Goal: Task Accomplishment & Management: Use online tool/utility

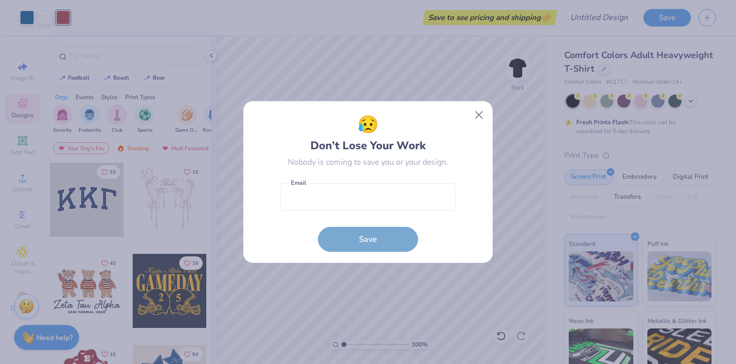
scroll to position [96, 0]
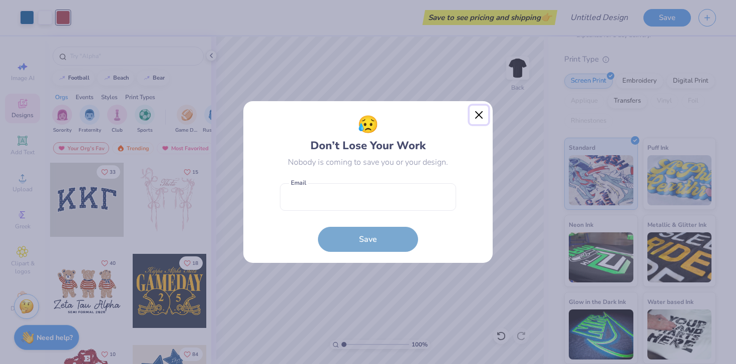
click at [478, 110] on button "Close" at bounding box center [479, 115] width 19 height 19
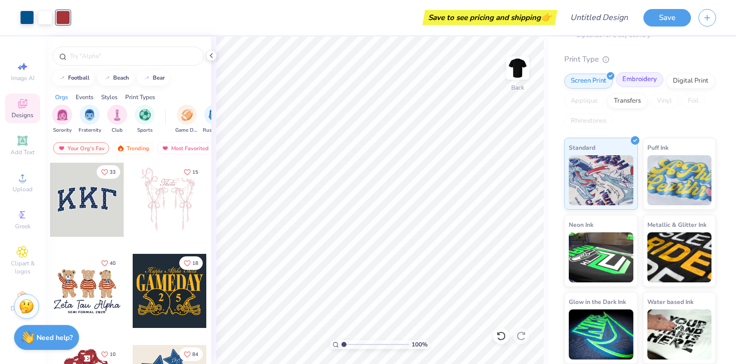
click at [641, 78] on div "Embroidery" at bounding box center [640, 79] width 48 height 15
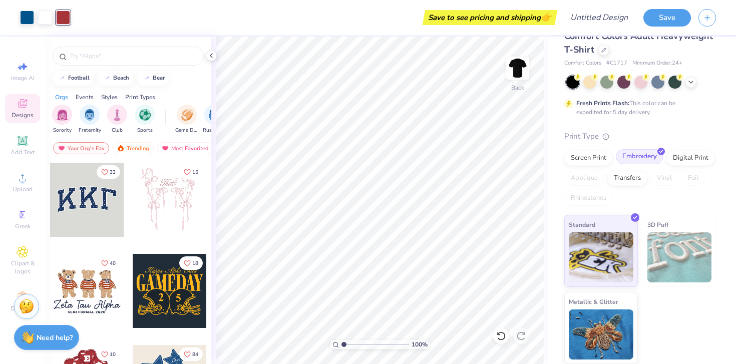
scroll to position [19, 0]
click at [677, 240] on img at bounding box center [680, 257] width 65 height 50
click at [595, 265] on img at bounding box center [601, 256] width 65 height 50
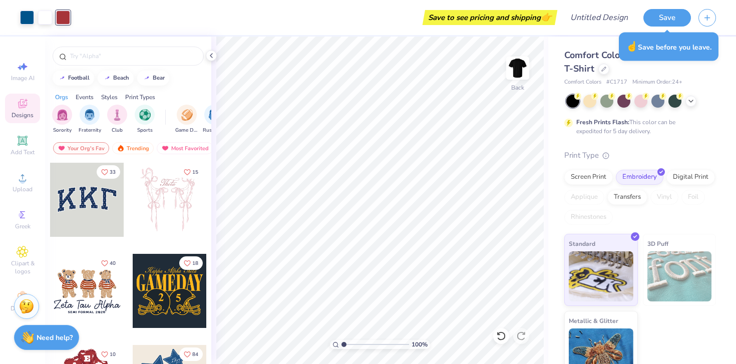
click at [504, 15] on div "Save to see pricing and shipping 👉" at bounding box center [490, 17] width 130 height 15
click at [670, 17] on button "Save" at bounding box center [668, 17] width 48 height 18
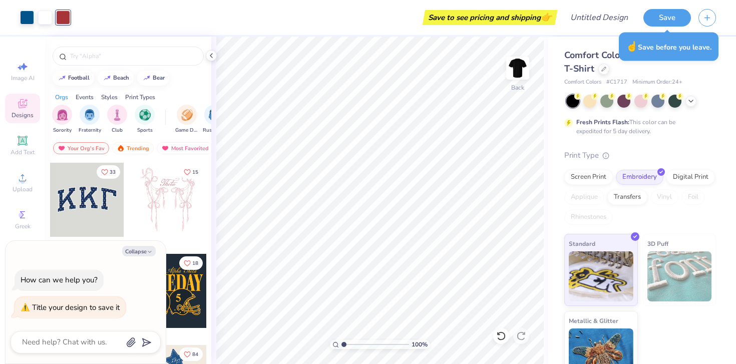
click at [593, 52] on span "Comfort Colors Adult Heavyweight T-Shirt" at bounding box center [639, 62] width 149 height 26
click at [603, 73] on div at bounding box center [604, 68] width 11 height 11
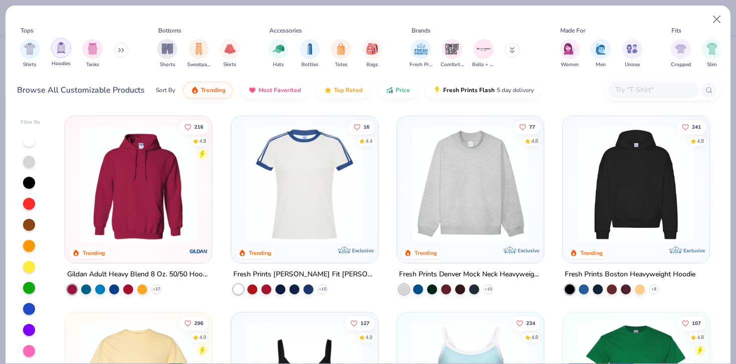
click at [67, 49] on div "filter for Hoodies" at bounding box center [61, 48] width 20 height 20
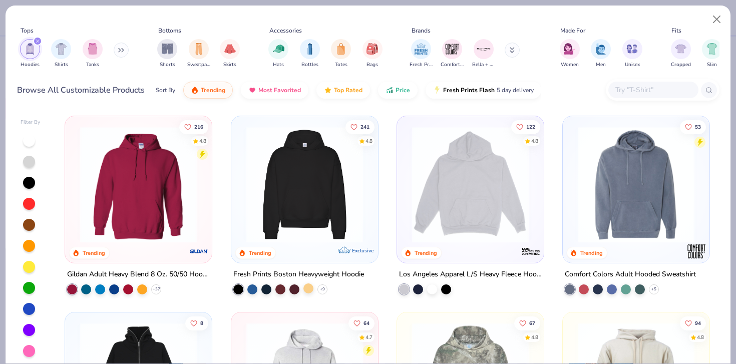
click at [310, 291] on div at bounding box center [309, 289] width 10 height 10
click at [436, 289] on div at bounding box center [432, 289] width 10 height 10
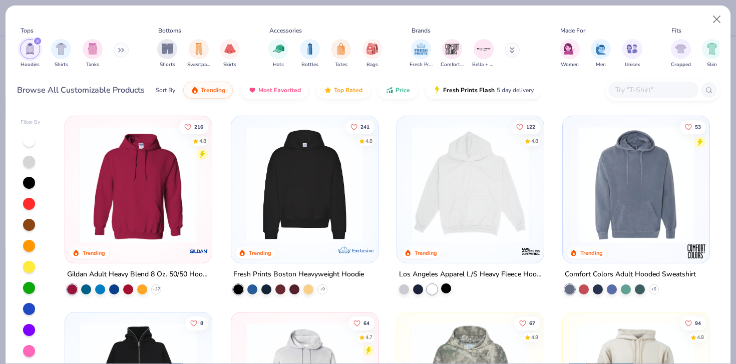
click at [451, 291] on div at bounding box center [446, 289] width 10 height 10
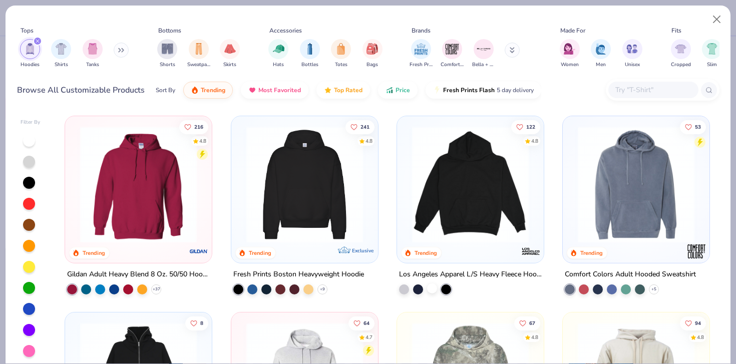
click at [433, 289] on div at bounding box center [432, 289] width 10 height 10
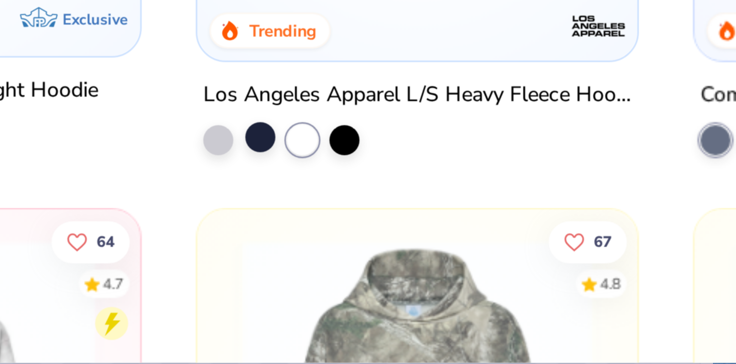
click at [419, 292] on div at bounding box center [418, 289] width 10 height 10
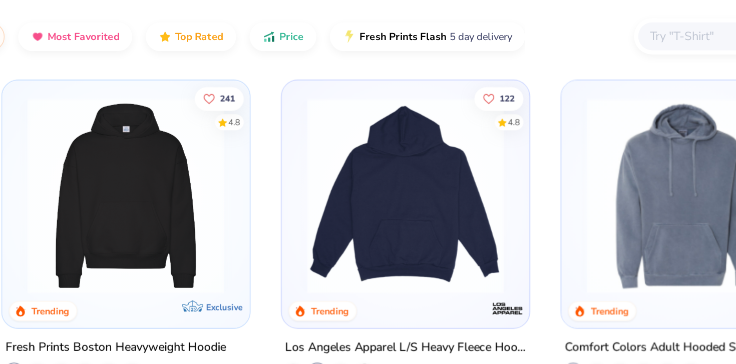
click at [464, 192] on img at bounding box center [470, 184] width 127 height 117
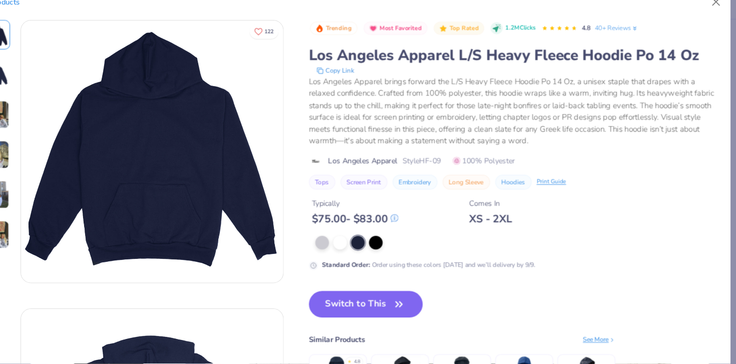
click at [379, 312] on button "Switch to This" at bounding box center [384, 307] width 109 height 25
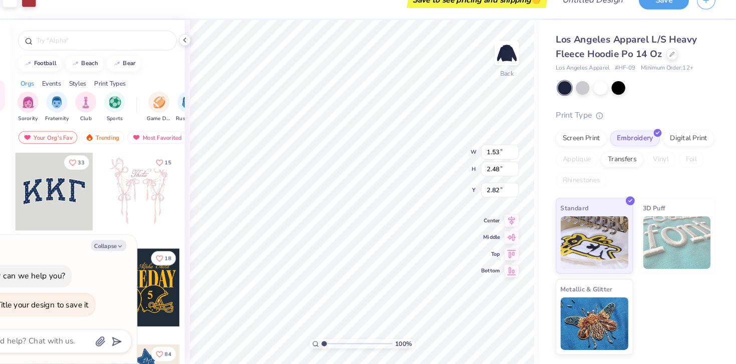
type textarea "x"
type input "4.57"
type input "1.45"
type input "1.20"
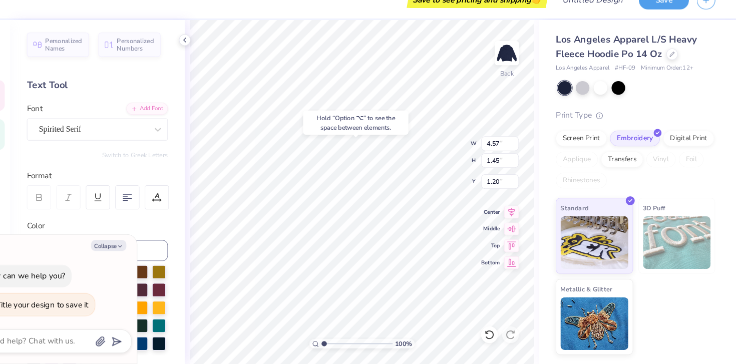
type textarea "x"
type input "5.82"
click at [329, 123] on div "Hold “Option ⌥” to see the space between elements." at bounding box center [374, 134] width 100 height 23
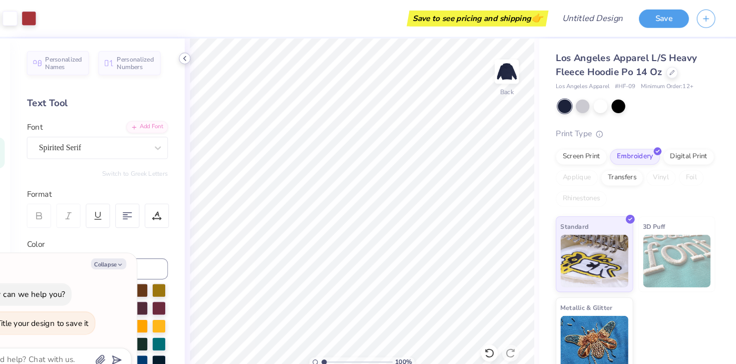
click at [213, 56] on icon at bounding box center [211, 56] width 8 height 8
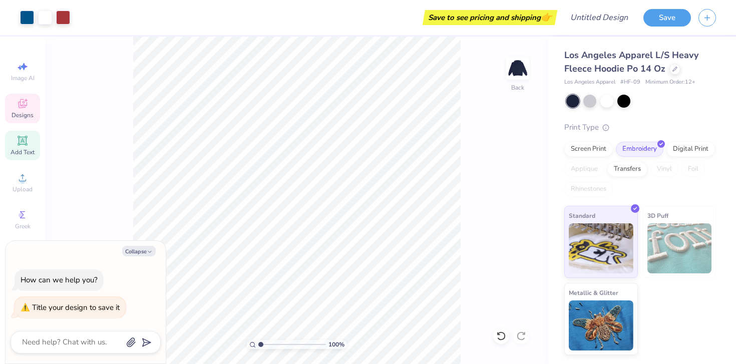
click at [22, 104] on icon at bounding box center [23, 104] width 12 height 12
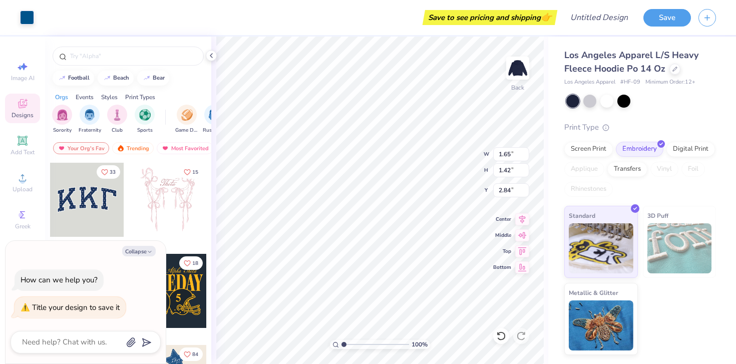
type textarea "x"
type input "3.00"
type textarea "x"
type input "3.00"
type textarea "x"
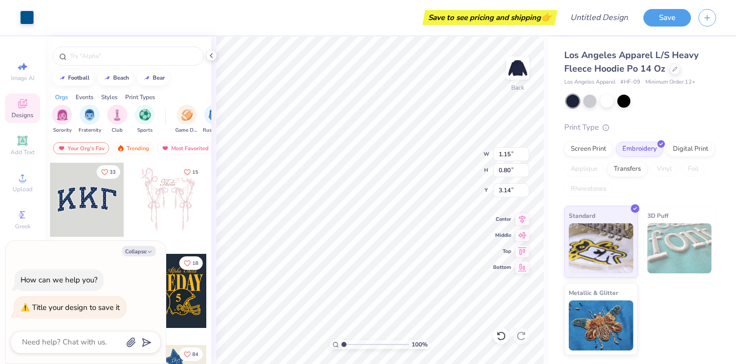
type input "3.00"
type textarea "x"
type input "3.00"
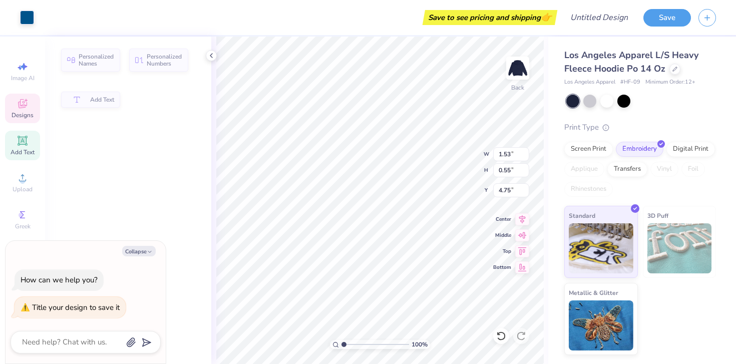
type textarea "x"
type input "4.76"
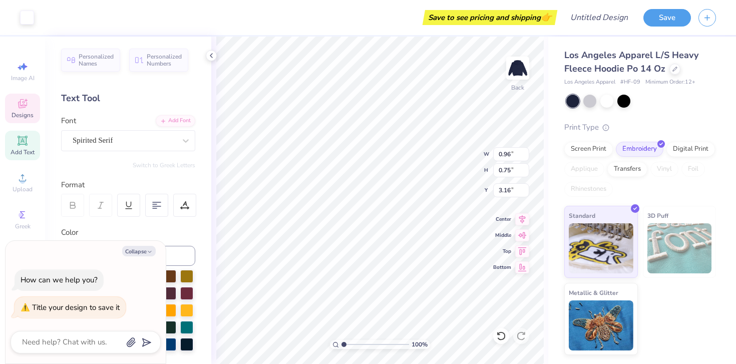
type textarea "x"
type input "3.00"
click at [28, 118] on span "Designs" at bounding box center [23, 115] width 22 height 8
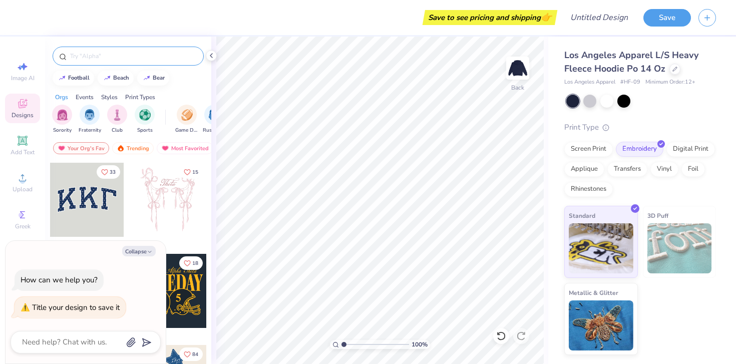
click at [137, 62] on div at bounding box center [128, 56] width 151 height 19
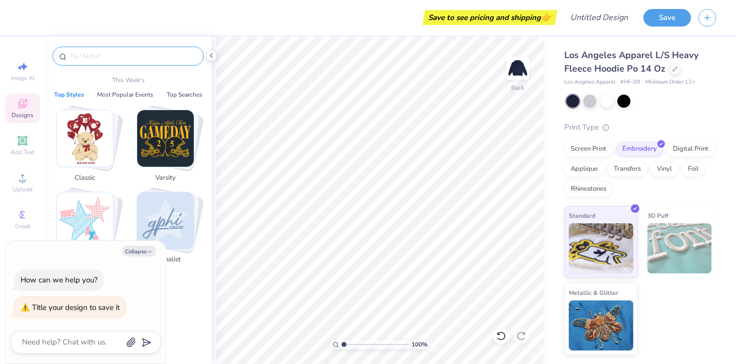
click at [130, 58] on input "text" at bounding box center [133, 56] width 128 height 10
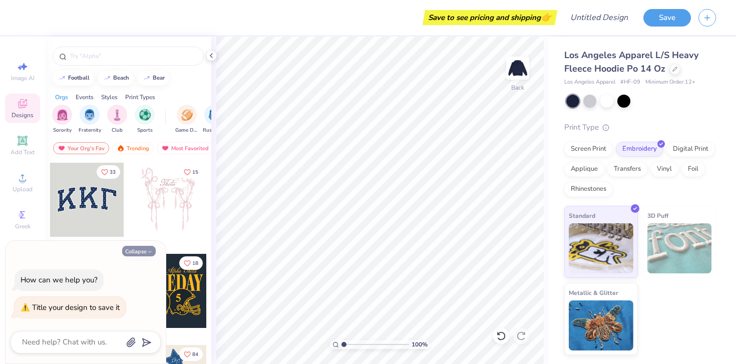
click at [149, 253] on icon "button" at bounding box center [150, 252] width 6 height 6
type textarea "x"
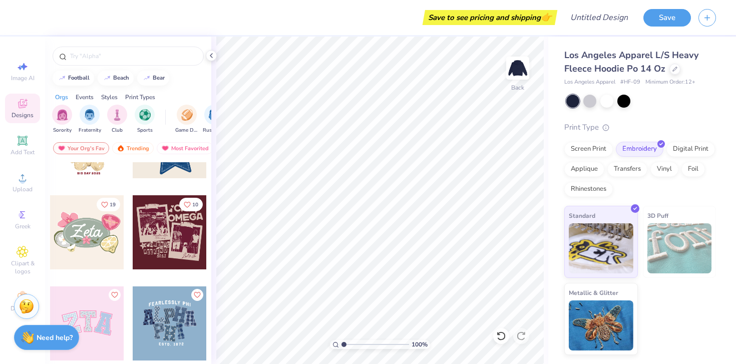
scroll to position [255, 0]
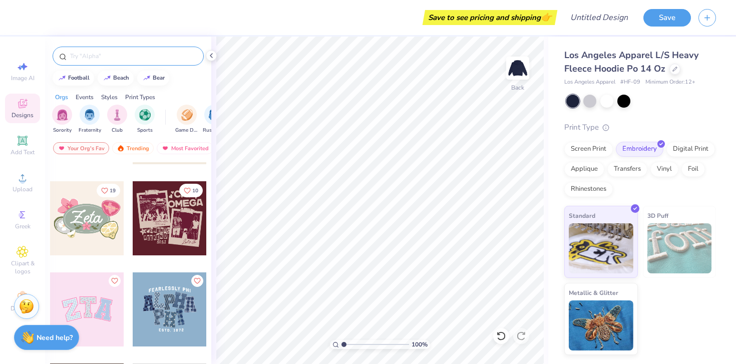
click at [97, 60] on input "text" at bounding box center [133, 56] width 128 height 10
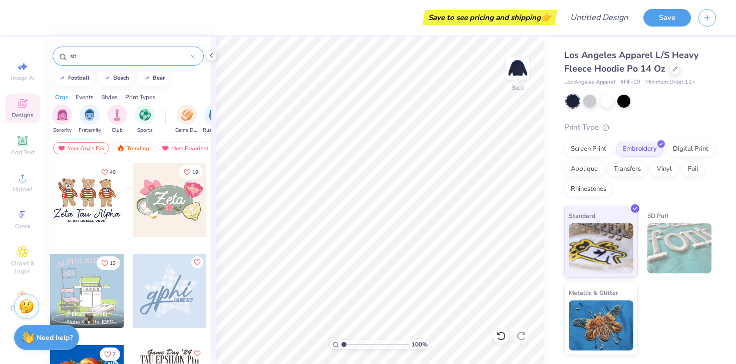
type input "s"
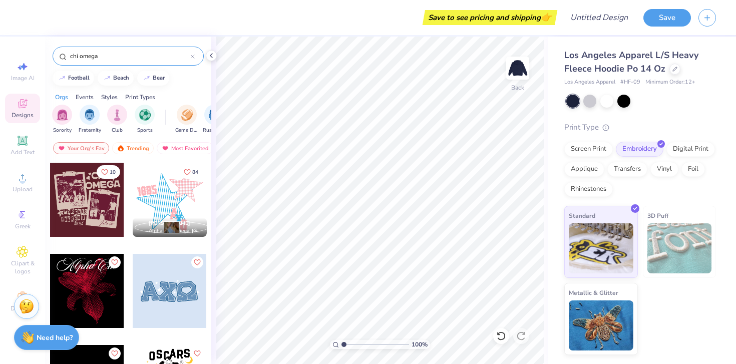
type input "chi omega"
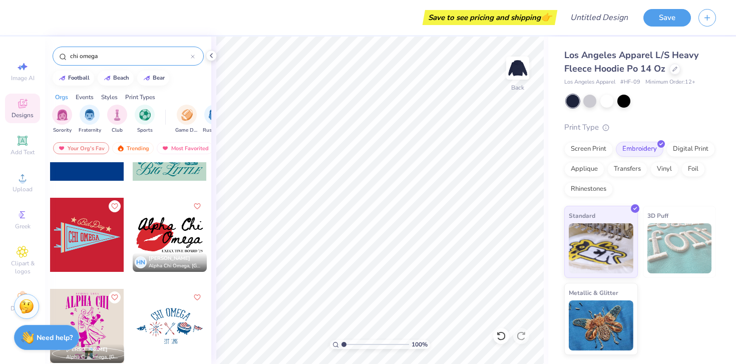
scroll to position [3015, 0]
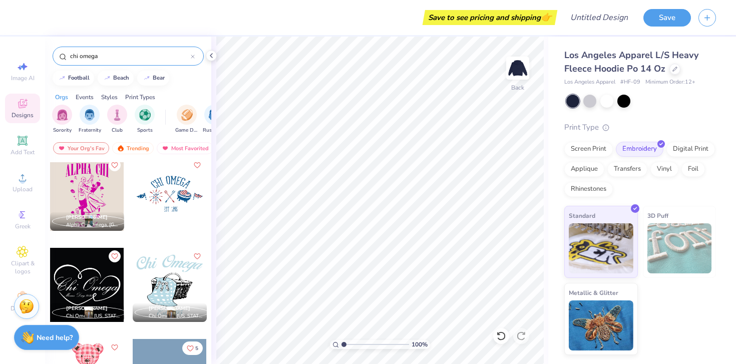
click at [167, 193] on div at bounding box center [170, 194] width 74 height 74
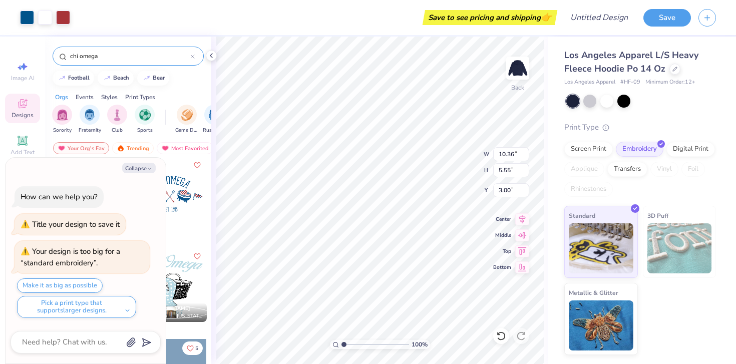
type textarea "x"
type input "5.49"
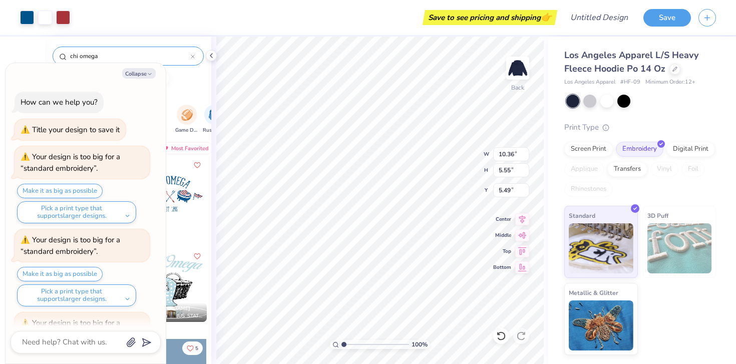
scroll to position [72, 0]
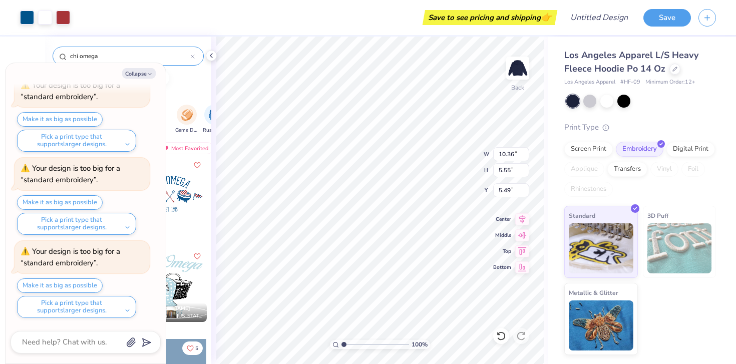
type textarea "x"
type input "5.48"
click at [592, 103] on div at bounding box center [590, 100] width 13 height 13
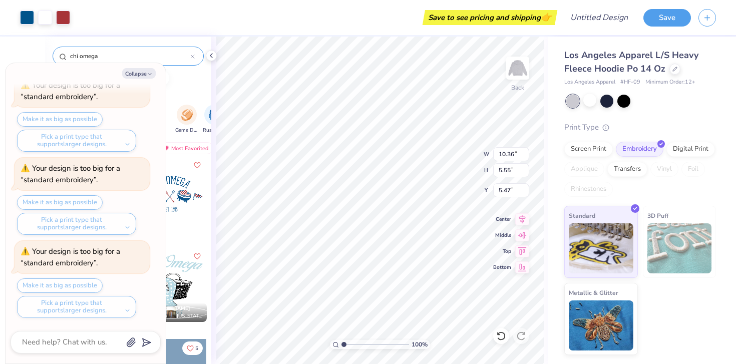
type textarea "x"
type input "11.46"
type input "6.15"
type textarea "x"
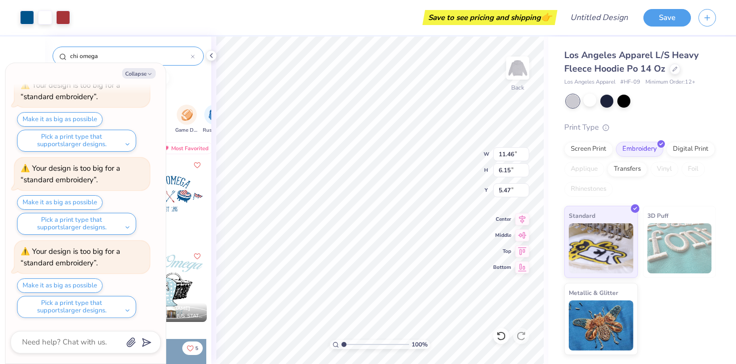
type input "6.13"
click at [605, 101] on div at bounding box center [607, 100] width 13 height 13
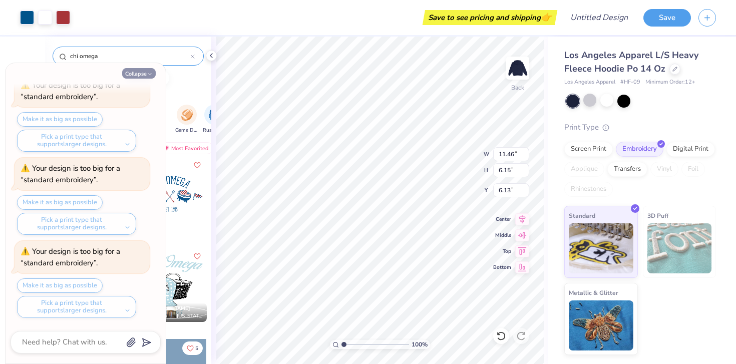
click at [144, 75] on button "Collapse" at bounding box center [139, 73] width 34 height 11
type textarea "x"
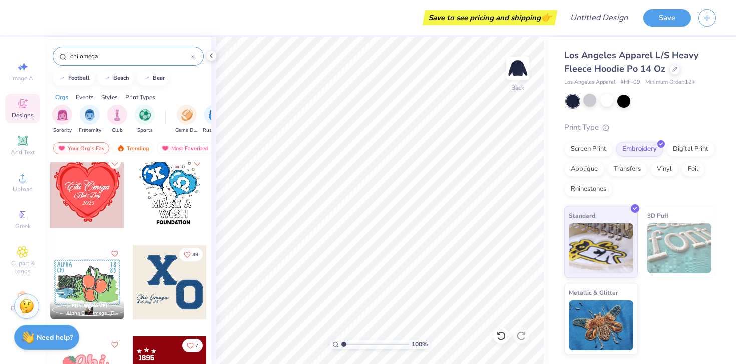
scroll to position [3474, 0]
click at [169, 286] on div at bounding box center [170, 282] width 74 height 74
click at [168, 287] on div at bounding box center [170, 282] width 74 height 74
click at [606, 105] on div at bounding box center [607, 100] width 13 height 13
click at [593, 103] on div at bounding box center [590, 100] width 13 height 13
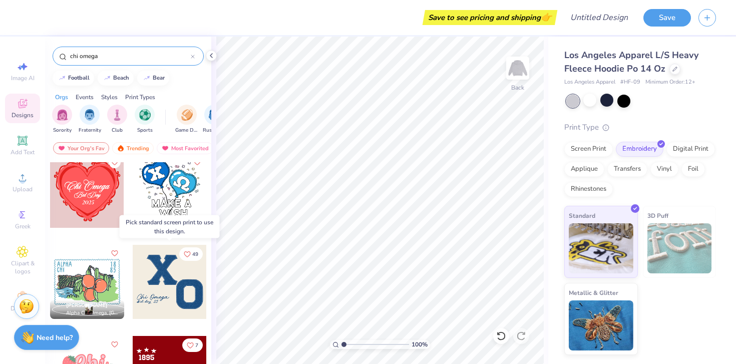
click at [184, 284] on div at bounding box center [170, 282] width 74 height 74
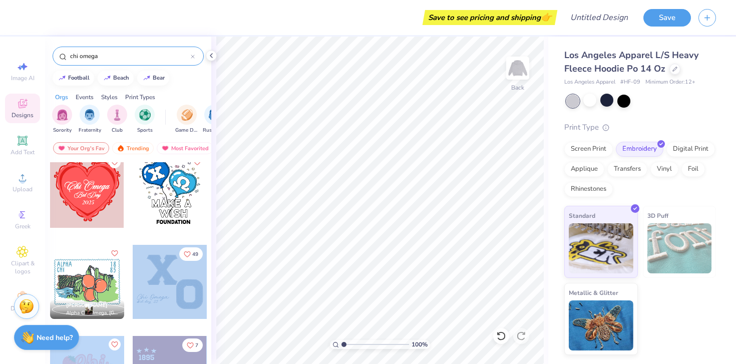
click at [401, 185] on div "Save to see pricing and shipping 👉 Design Title Save Image AI Designs Add Text …" at bounding box center [368, 182] width 736 height 364
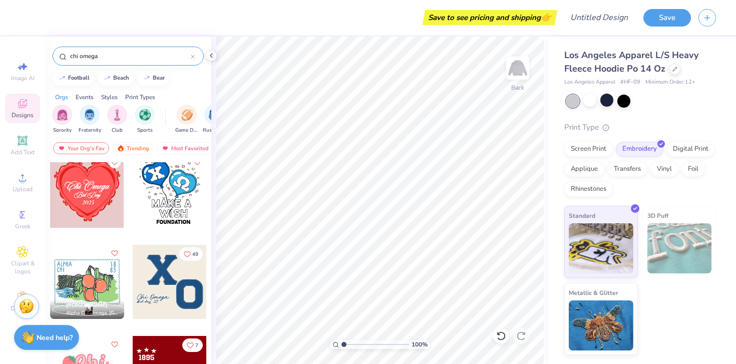
click at [176, 297] on div at bounding box center [170, 282] width 74 height 74
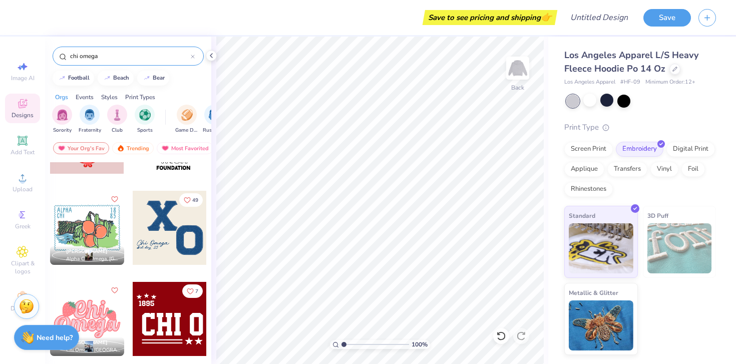
scroll to position [3568, 0]
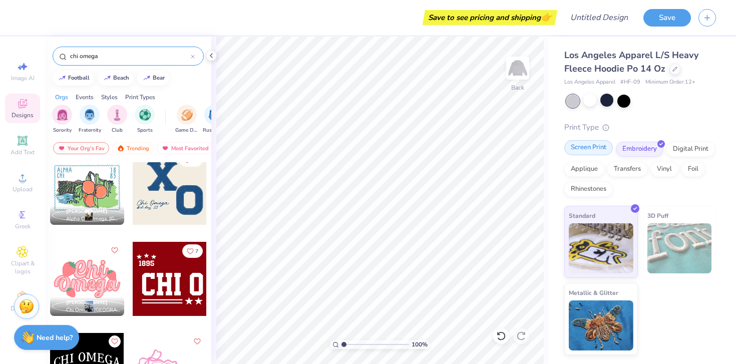
click at [599, 148] on div "Screen Print" at bounding box center [589, 147] width 49 height 15
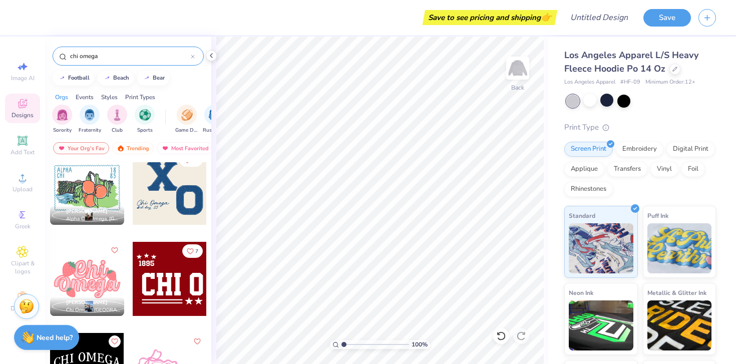
click at [177, 197] on div at bounding box center [170, 188] width 74 height 74
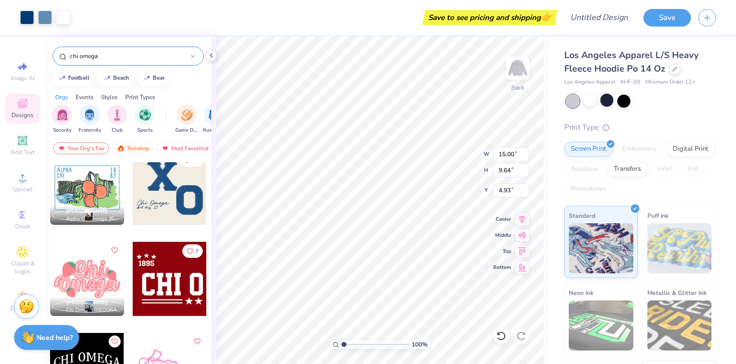
type input "4.93"
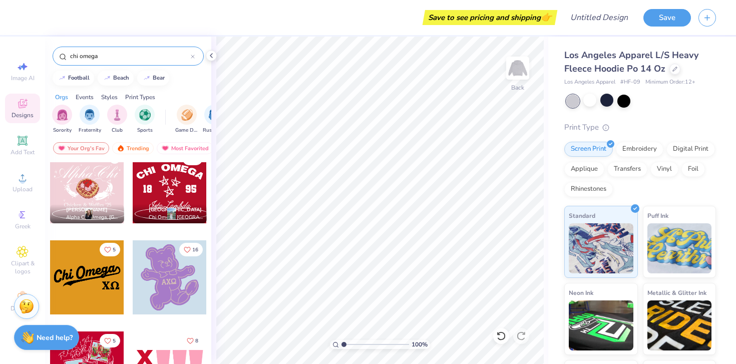
scroll to position [6582, 0]
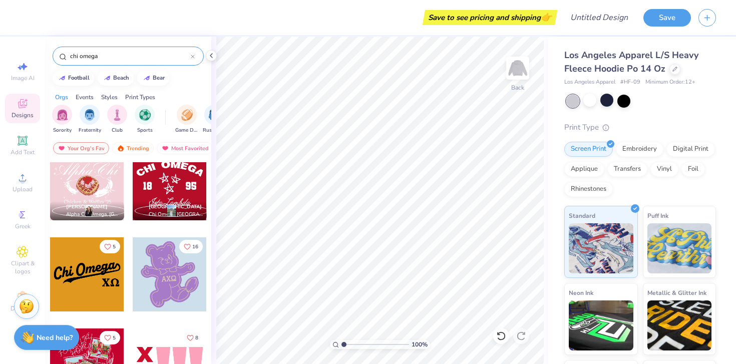
click at [95, 287] on div at bounding box center [87, 274] width 74 height 74
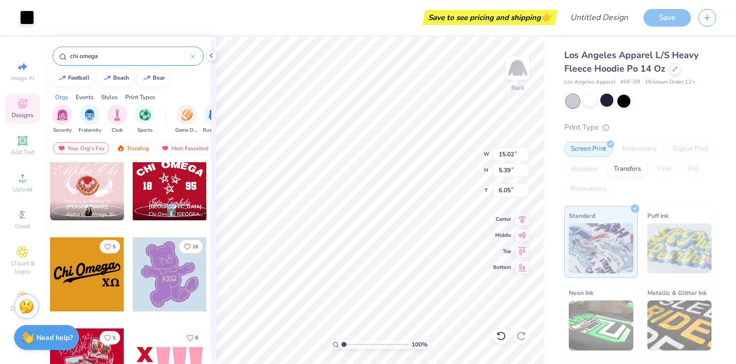
type input "6.05"
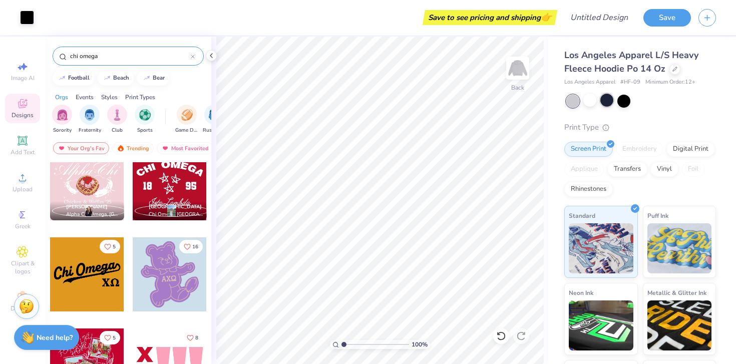
click at [612, 104] on div at bounding box center [607, 100] width 13 height 13
click at [590, 102] on div at bounding box center [590, 100] width 13 height 13
click at [572, 101] on div at bounding box center [573, 101] width 13 height 13
click at [608, 103] on div at bounding box center [607, 100] width 13 height 13
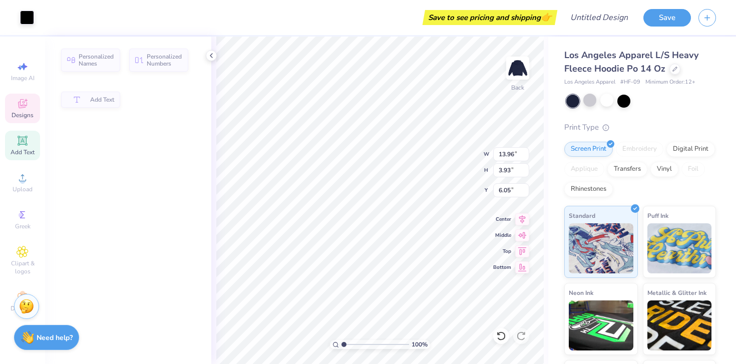
type input "5.74"
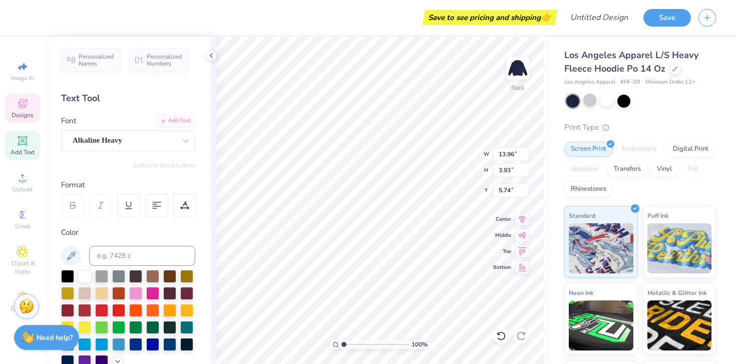
type input "4.26"
type input "1.78"
type input "9.67"
type input "13.96"
type input "3.93"
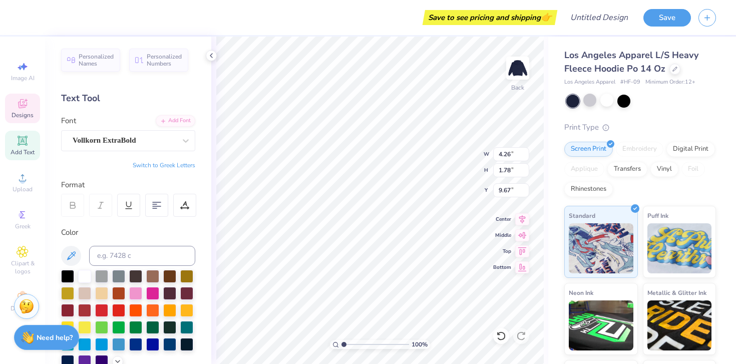
type input "5.74"
click at [83, 279] on div at bounding box center [84, 275] width 13 height 13
type input "14.06"
type input "3.84"
type input "5.59"
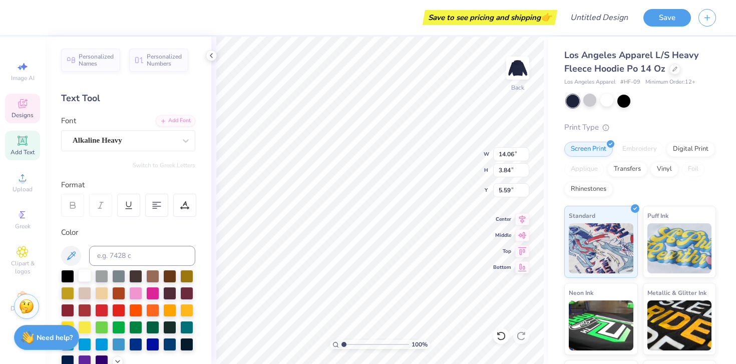
type input "4.26"
type input "1.78"
type input "9.67"
click at [103, 290] on div at bounding box center [101, 292] width 13 height 13
type input "14.06"
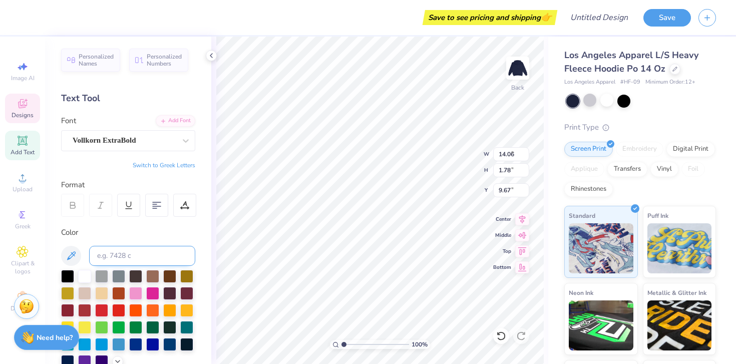
type input "3.84"
type input "5.83"
click at [153, 276] on div at bounding box center [152, 275] width 13 height 13
click at [86, 295] on div at bounding box center [84, 292] width 13 height 13
type input "4.26"
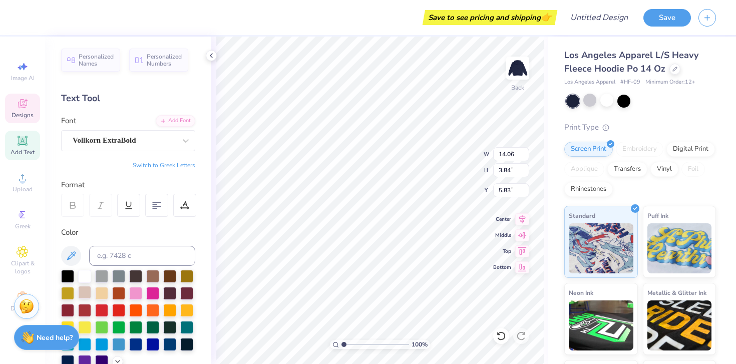
type input "1.78"
type input "9.67"
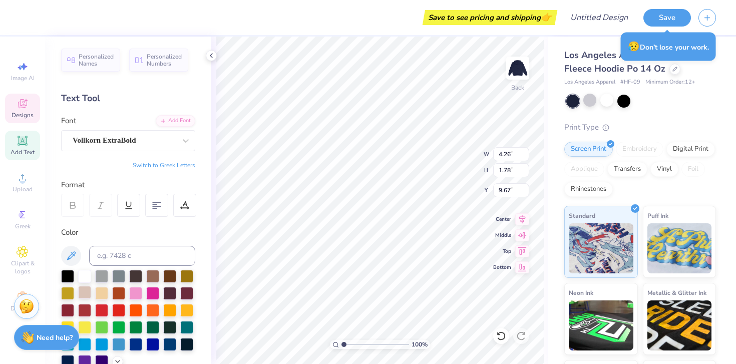
click at [84, 293] on div at bounding box center [84, 292] width 13 height 13
type input "14.06"
type input "3.84"
type input "5.83"
type input "12.83"
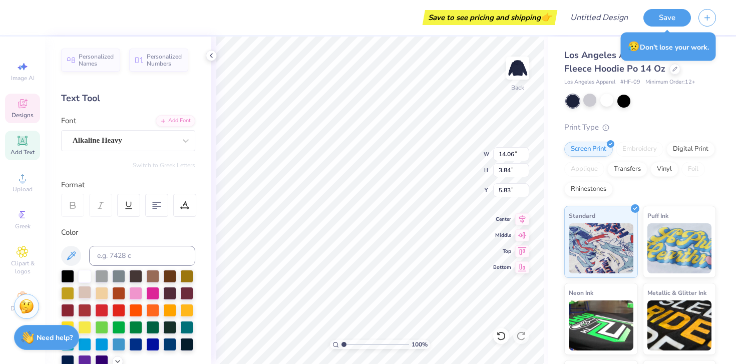
type input "4.52"
type input "6.04"
click at [86, 295] on div at bounding box center [84, 292] width 13 height 13
click at [81, 294] on div at bounding box center [84, 292] width 13 height 13
click at [439, 166] on div "100 % Back W 12.83 H 4.52 Y 6.04 Center Middle Top Bottom" at bounding box center [379, 201] width 337 height 328
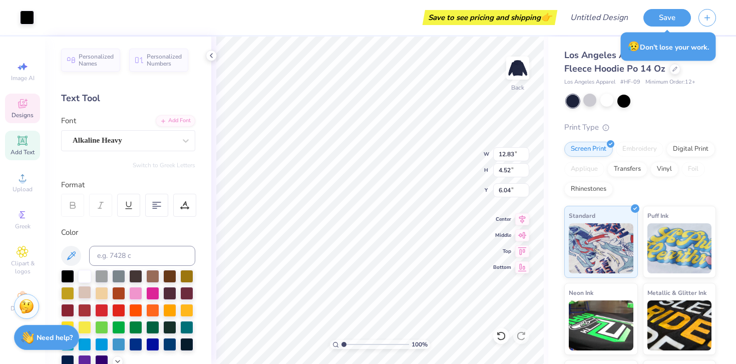
click at [86, 293] on div at bounding box center [84, 292] width 13 height 13
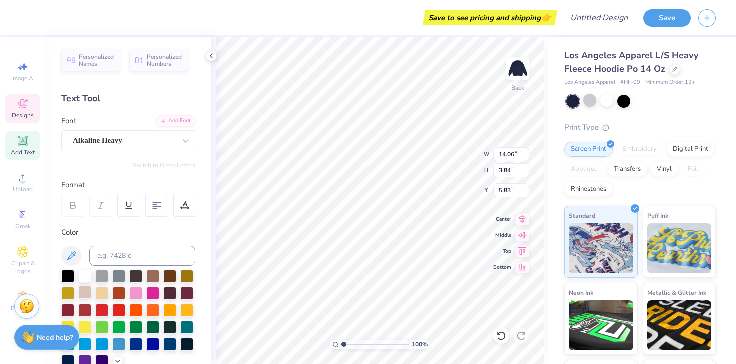
click at [83, 292] on div at bounding box center [84, 292] width 13 height 13
type input "12.83"
type input "4.52"
type input "6.04"
click at [85, 292] on div at bounding box center [84, 292] width 13 height 13
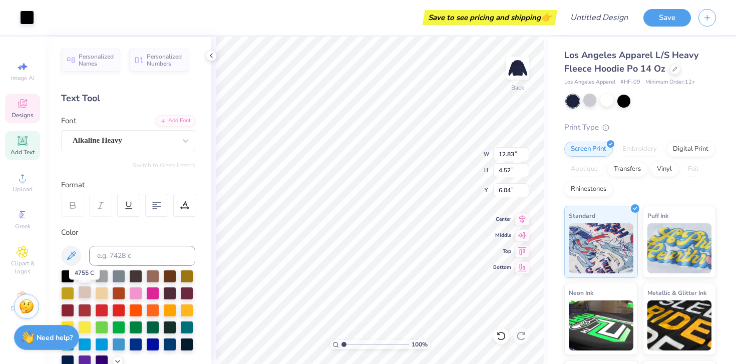
click at [85, 292] on div at bounding box center [84, 292] width 13 height 13
click at [589, 102] on div at bounding box center [590, 100] width 13 height 13
click at [612, 102] on div at bounding box center [607, 100] width 13 height 13
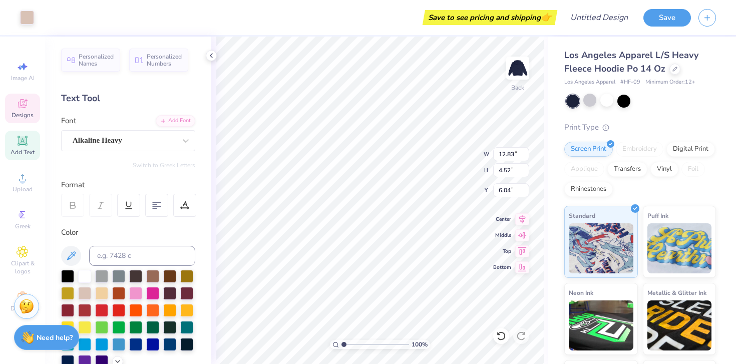
type input "14.06"
type input "3.84"
type input "5.83"
type input "4.26"
type input "1.78"
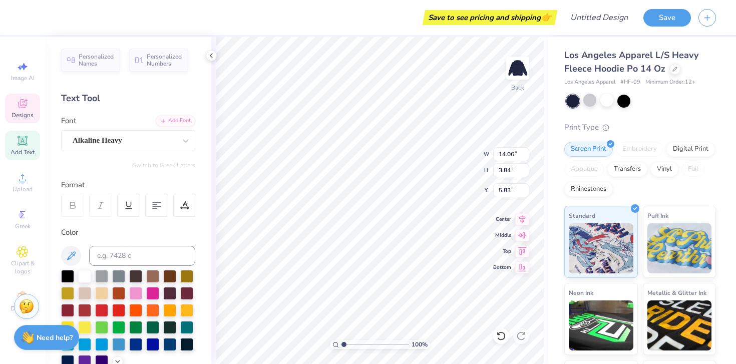
type input "9.67"
click at [84, 279] on div at bounding box center [84, 275] width 13 height 13
type input "14.06"
type input "3.84"
type input "5.83"
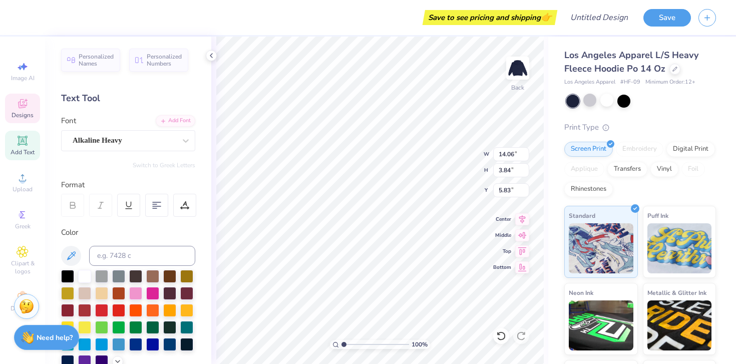
click at [637, 146] on div "Embroidery" at bounding box center [640, 149] width 48 height 15
click at [83, 278] on div at bounding box center [84, 275] width 13 height 13
type input "12.83"
type input "4.52"
type input "6.04"
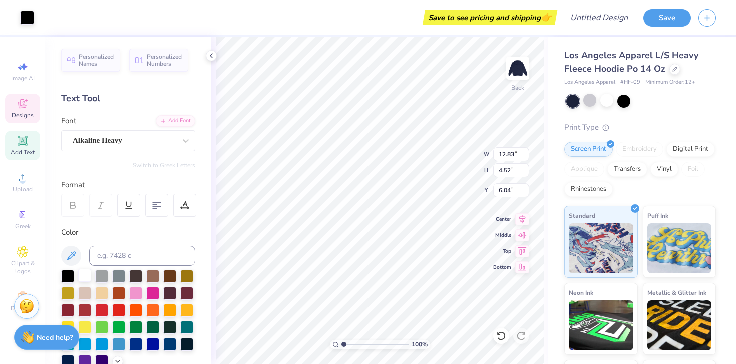
click at [84, 277] on div at bounding box center [84, 275] width 13 height 13
click at [85, 276] on div at bounding box center [84, 275] width 13 height 13
type input "14.06"
type input "3.84"
type input "5.83"
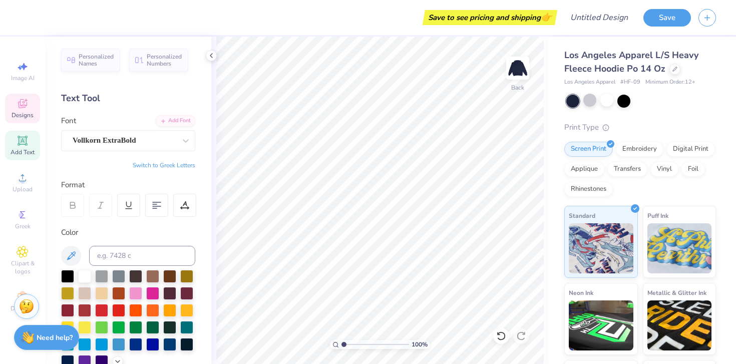
click at [26, 113] on span "Designs" at bounding box center [23, 115] width 22 height 8
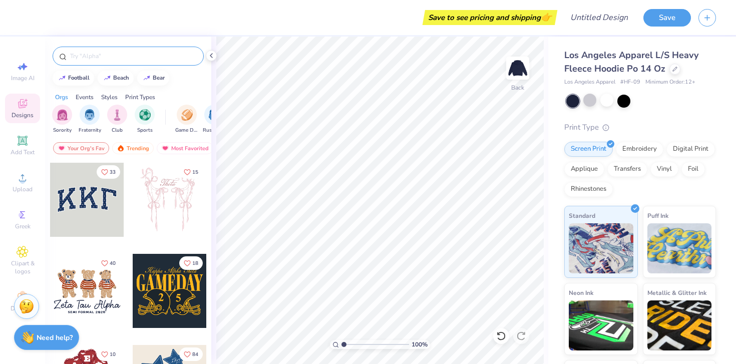
click at [119, 52] on input "text" at bounding box center [133, 56] width 128 height 10
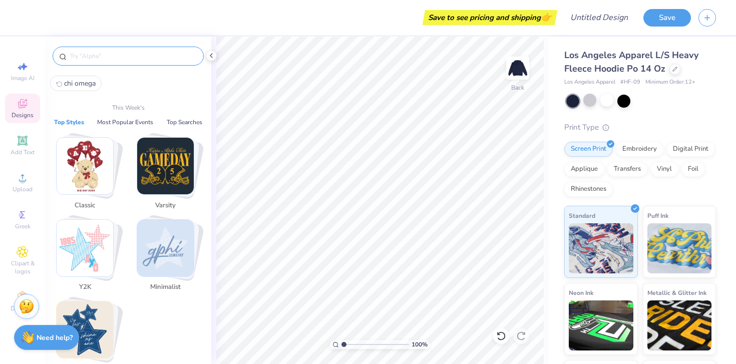
click at [89, 81] on span "chi omega" at bounding box center [80, 84] width 32 height 10
type input "chi omega"
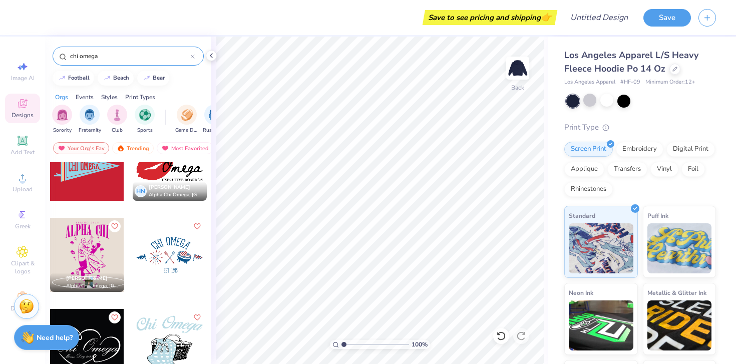
scroll to position [2960, 0]
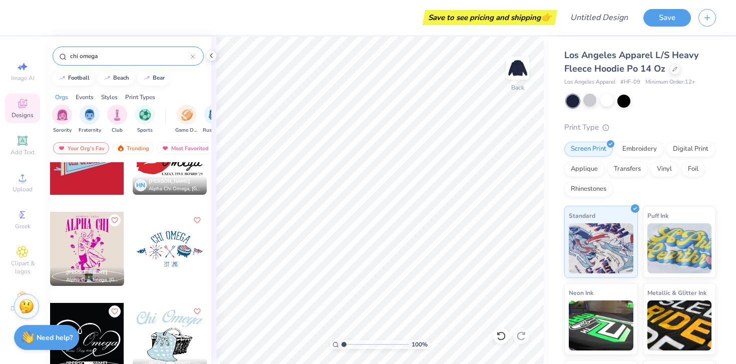
click at [165, 249] on div at bounding box center [170, 249] width 74 height 74
type input "5.97"
click at [593, 102] on div at bounding box center [590, 100] width 13 height 13
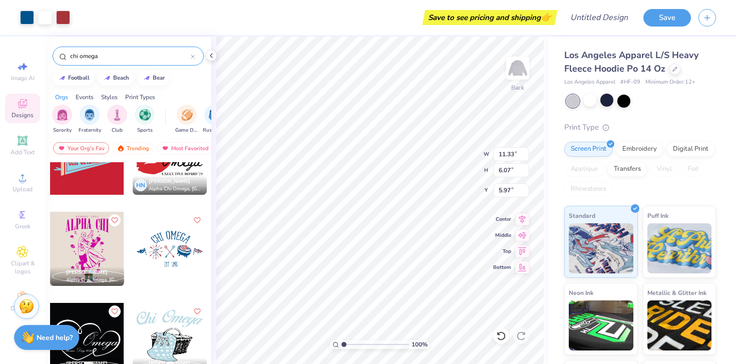
type input "11.33"
type input "6.07"
type input "12.08"
type input "6.47"
type input "13.73"
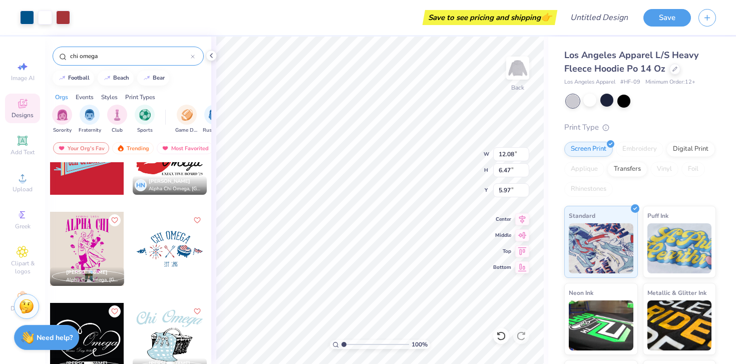
type input "7.36"
type input "5.08"
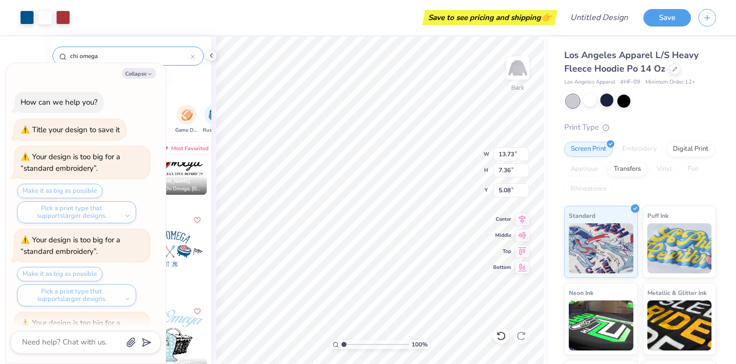
scroll to position [379, 0]
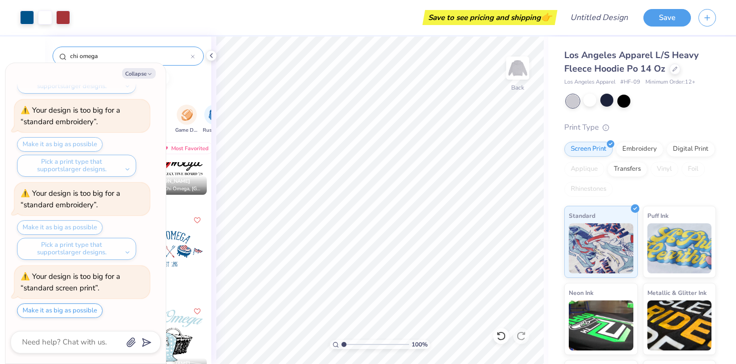
click at [72, 147] on div "Make it as big as possible Pick a print type that supports larger designs." at bounding box center [83, 157] width 133 height 40
click at [80, 143] on div "Make it as big as possible Pick a print type that supports larger designs." at bounding box center [83, 157] width 133 height 40
click at [637, 155] on div "Embroidery" at bounding box center [640, 147] width 48 height 15
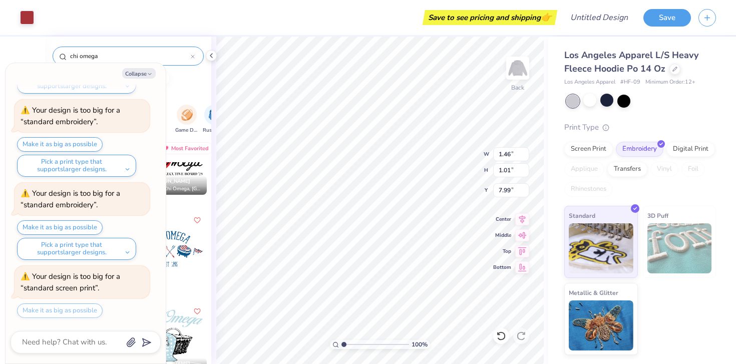
type textarea "x"
type input "7.74"
click at [598, 148] on div "Screen Print" at bounding box center [589, 147] width 49 height 15
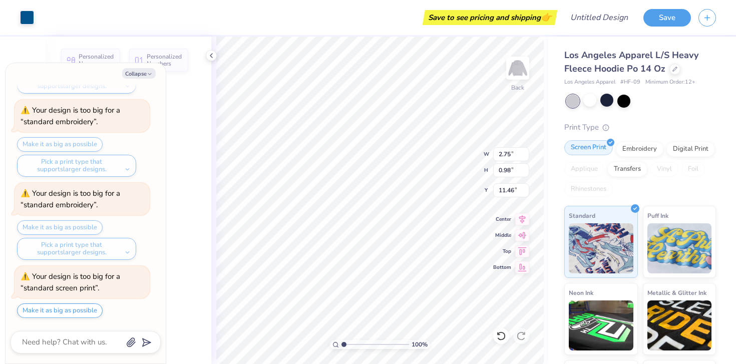
type textarea "x"
type input "2.75"
type input "0.98"
type input "11.46"
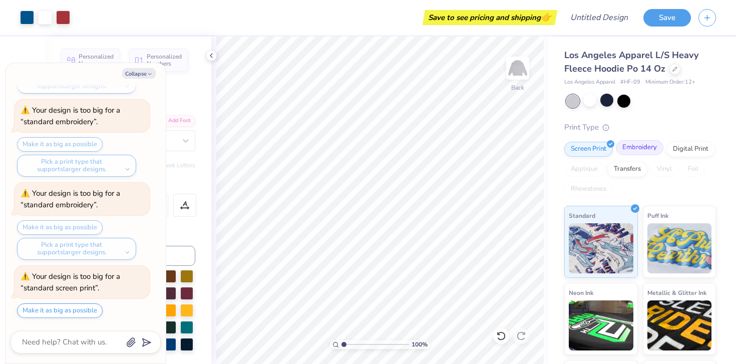
click at [638, 149] on div "Embroidery" at bounding box center [640, 147] width 48 height 15
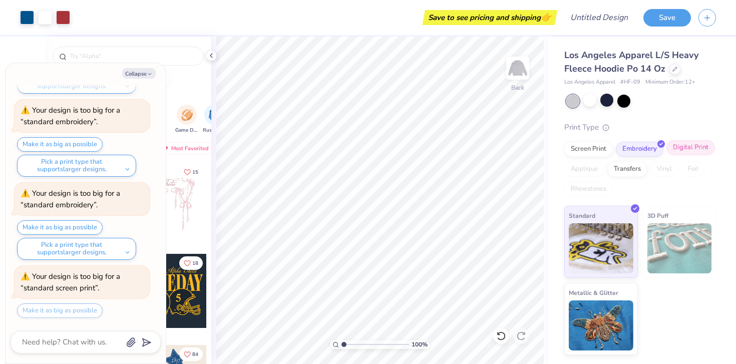
click at [685, 152] on div "Digital Print" at bounding box center [691, 147] width 49 height 15
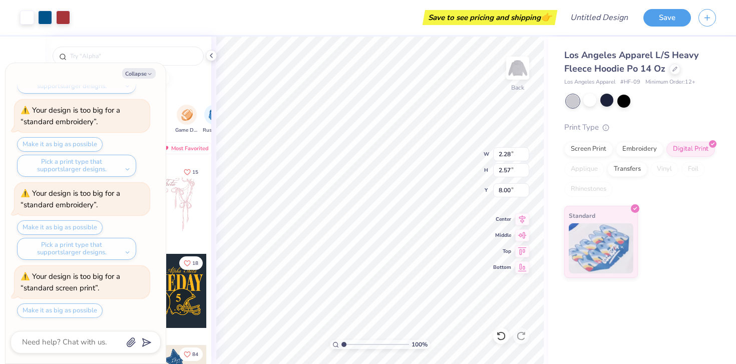
type textarea "x"
type input "2.84"
type input "3.10"
type input "7.83"
type textarea "x"
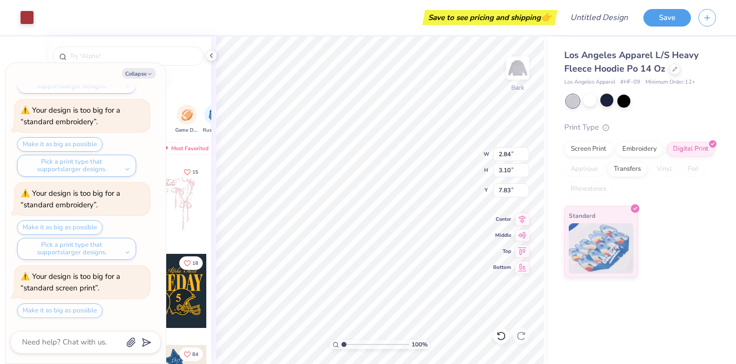
type input "7.81"
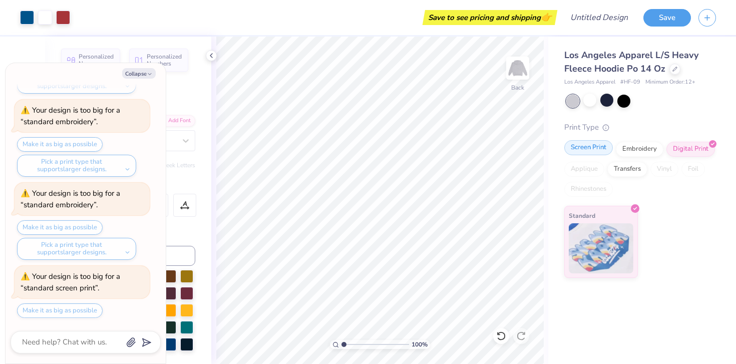
click at [600, 154] on div "Screen Print" at bounding box center [589, 147] width 49 height 15
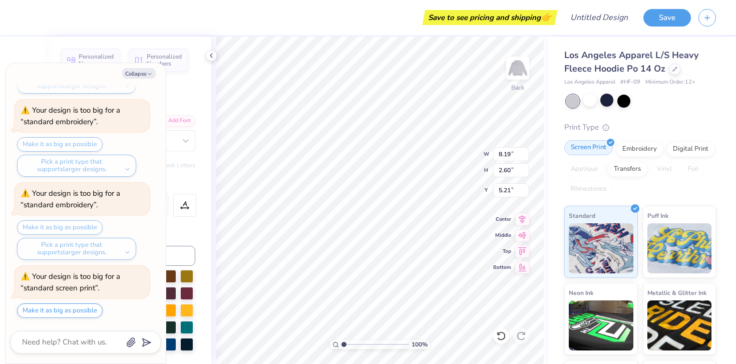
type textarea "x"
type input "9.51"
type input "3.02"
type input "4.79"
click at [642, 149] on div "Embroidery" at bounding box center [640, 149] width 48 height 15
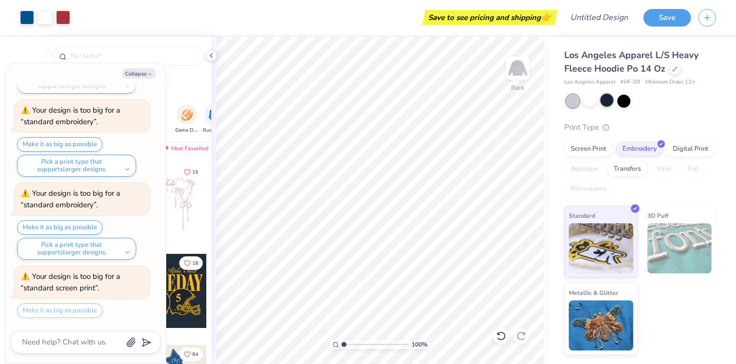
click at [606, 104] on div at bounding box center [607, 100] width 13 height 13
type textarea "x"
